Goal: Task Accomplishment & Management: Use online tool/utility

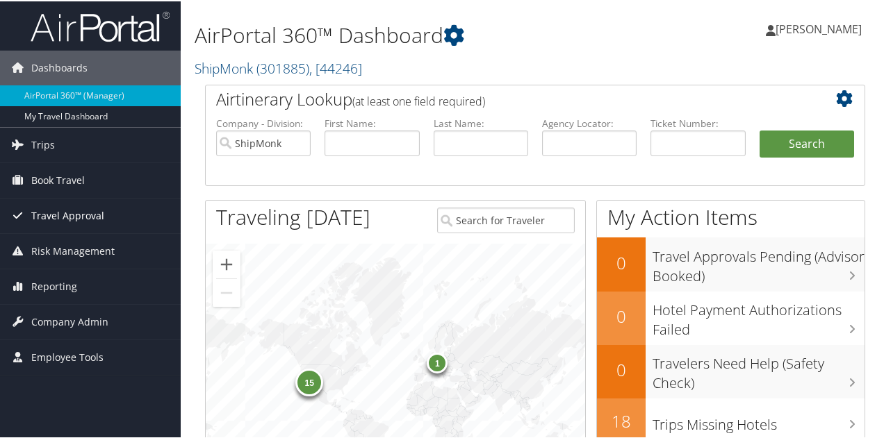
click at [74, 215] on span "Travel Approval" at bounding box center [67, 214] width 73 height 35
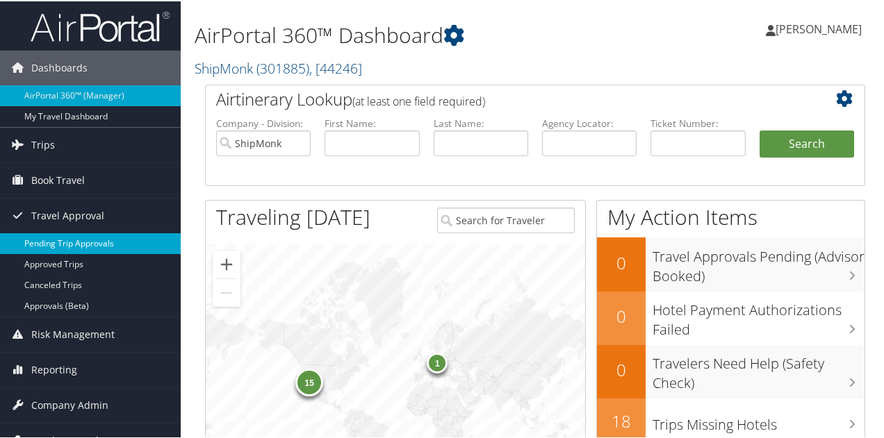
click at [75, 244] on link "Pending Trip Approvals" at bounding box center [90, 242] width 181 height 21
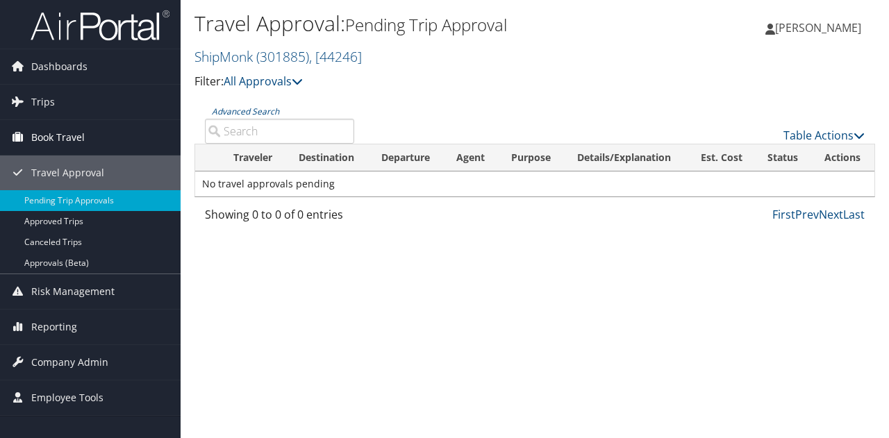
click at [67, 137] on span "Book Travel" at bounding box center [58, 137] width 54 height 35
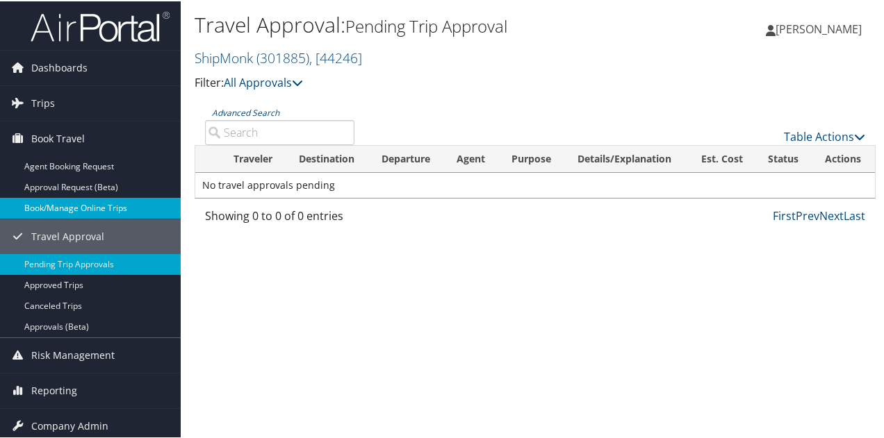
click at [89, 210] on link "Book/Manage Online Trips" at bounding box center [90, 207] width 181 height 21
